Goal: Task Accomplishment & Management: Use online tool/utility

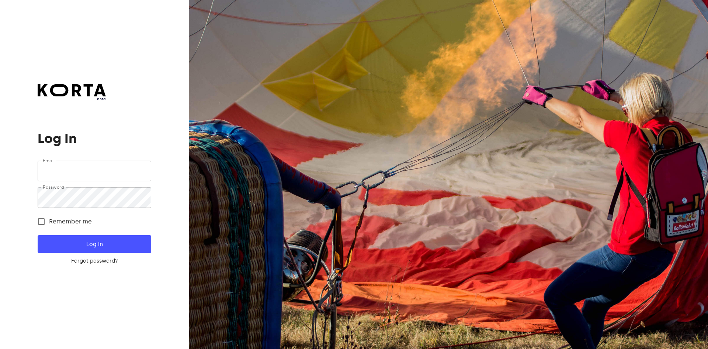
type input "[EMAIL_ADDRESS][DOMAIN_NAME]"
click at [67, 237] on button "Log In" at bounding box center [94, 244] width 113 height 18
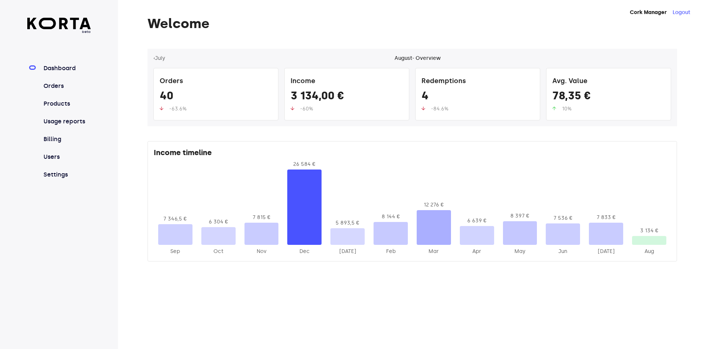
click at [52, 86] on link "Orders" at bounding box center [66, 86] width 49 height 9
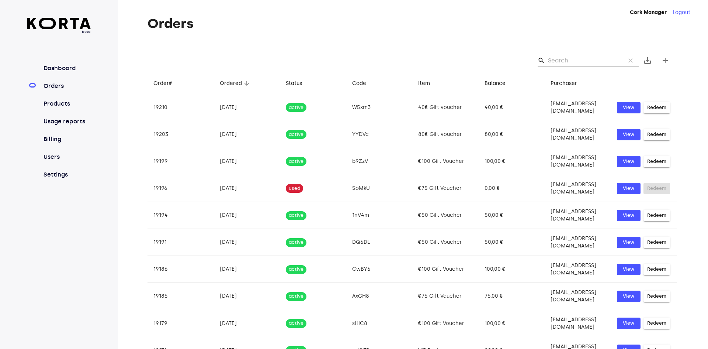
click at [561, 59] on input "Search" at bounding box center [584, 61] width 72 height 12
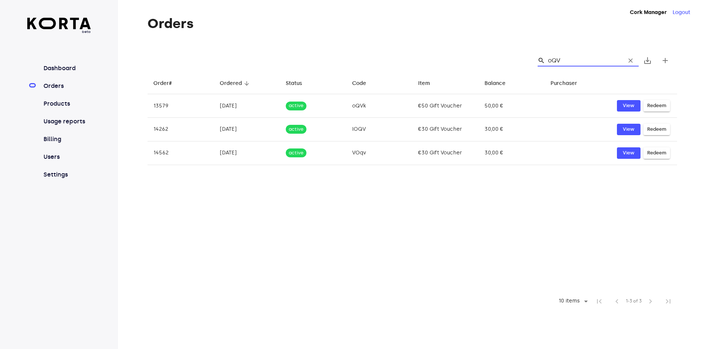
type input "oQVk"
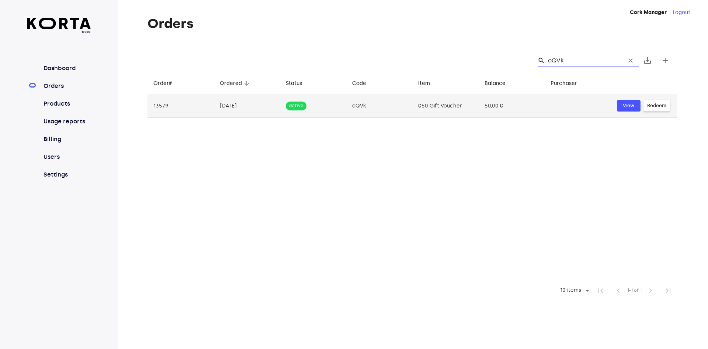
click at [662, 107] on span "Redeem" at bounding box center [656, 105] width 19 height 8
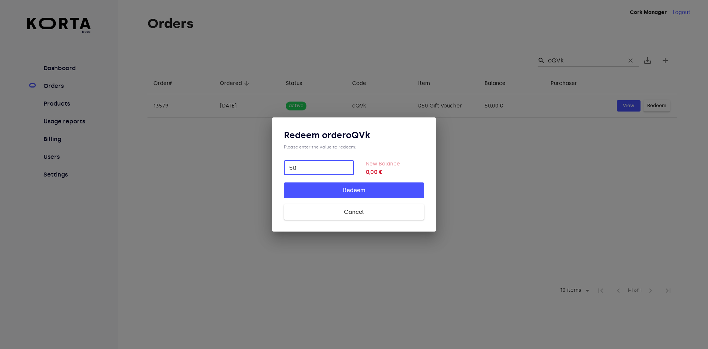
type input "50"
click at [358, 186] on span "Redeem" at bounding box center [354, 190] width 117 height 10
